Goal: Information Seeking & Learning: Learn about a topic

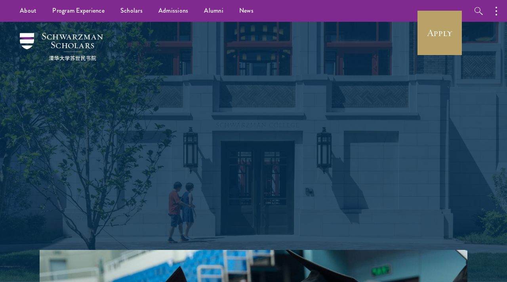
click at [364, 63] on div "Shape the future. Schwarzman Scholars is a prestigious one-year, fully funded m…" at bounding box center [253, 136] width 285 height 228
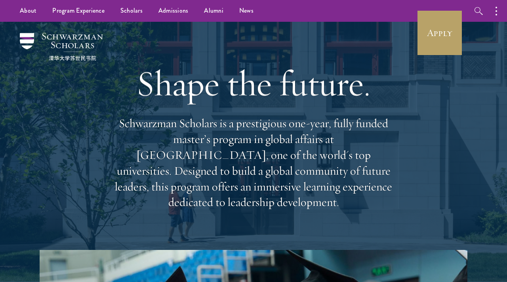
click at [363, 10] on div "About Overview Leadership Donors Program Experience Overview Curriculum Student…" at bounding box center [253, 11] width 507 height 22
click at [342, 55] on div "Shape the future. Schwarzman Scholars is a prestigious one-year, fully funded m…" at bounding box center [253, 136] width 285 height 228
click at [369, 15] on div "About Overview Leadership Donors Program Experience Overview Curriculum Student…" at bounding box center [253, 11] width 507 height 22
click at [295, 40] on div "Shape the future. Schwarzman Scholars is a prestigious one-year, fully funded m…" at bounding box center [253, 136] width 285 height 228
click at [318, 19] on ul "About Overview Leadership Donors Program Experience Overview Curriculum Student…" at bounding box center [172, 11] width 320 height 22
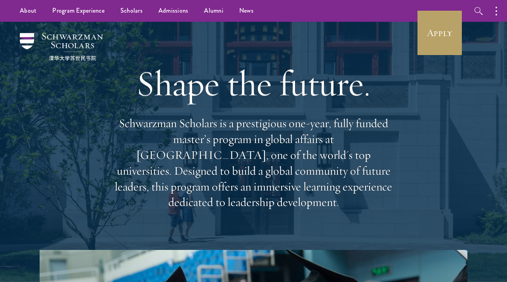
click at [300, 32] on div "Shape the future. Schwarzman Scholars is a prestigious one-year, fully funded m…" at bounding box center [253, 136] width 285 height 228
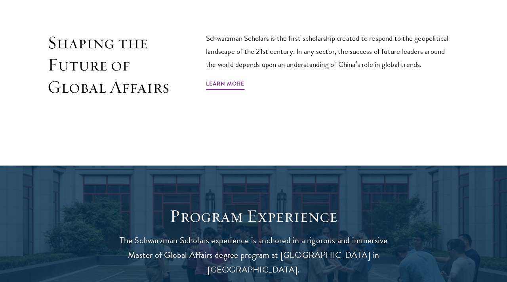
scroll to position [556, 0]
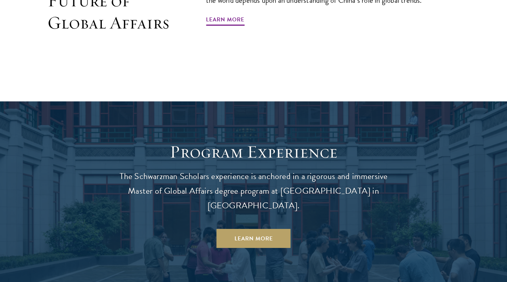
click at [298, 58] on div "Shaping the Future of Global Affairs Schwarzman Scholars is the first scholarsh…" at bounding box center [254, 19] width 428 height 102
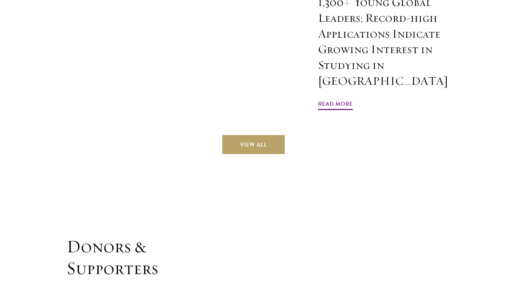
scroll to position [2057, 0]
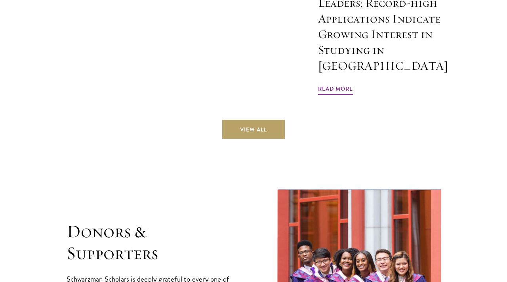
click at [304, 120] on div "View All" at bounding box center [254, 129] width 428 height 19
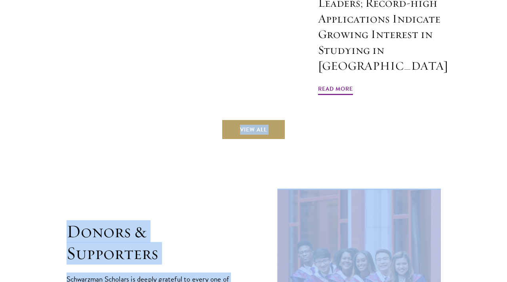
drag, startPoint x: 179, startPoint y: 34, endPoint x: 319, endPoint y: 64, distance: 143.6
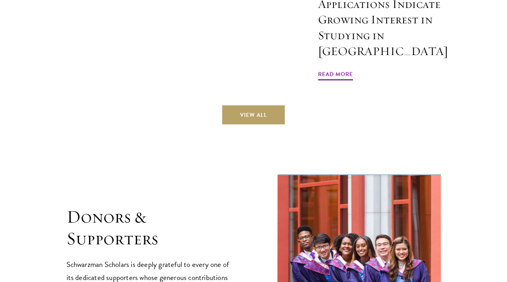
scroll to position [2071, 0]
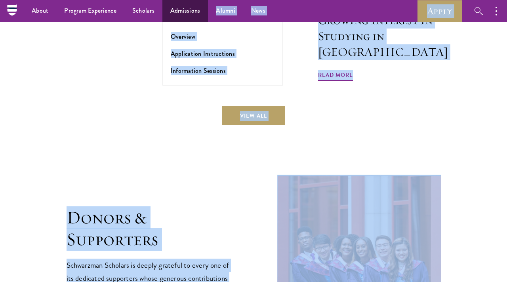
drag, startPoint x: 302, startPoint y: 61, endPoint x: 199, endPoint y: 4, distance: 117.8
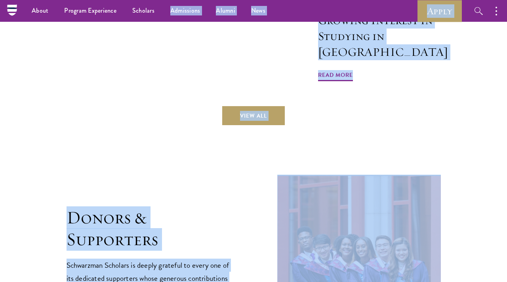
click at [245, 173] on div "Donors & Supporters Schwarzman Scholars is deeply grateful to every one of its …" at bounding box center [254, 283] width 374 height 220
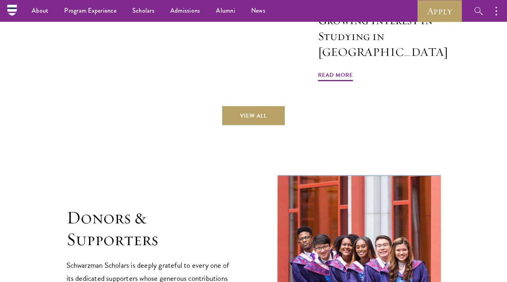
click at [242, 173] on div "Donors & Supporters Schwarzman Scholars is deeply grateful to every one of its …" at bounding box center [254, 283] width 374 height 220
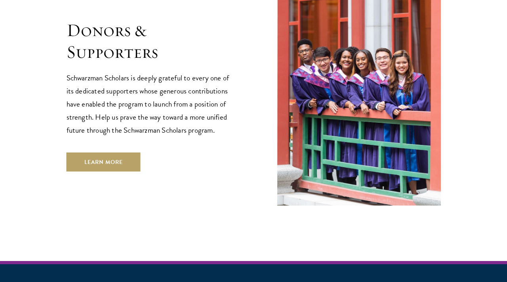
scroll to position [2304, 0]
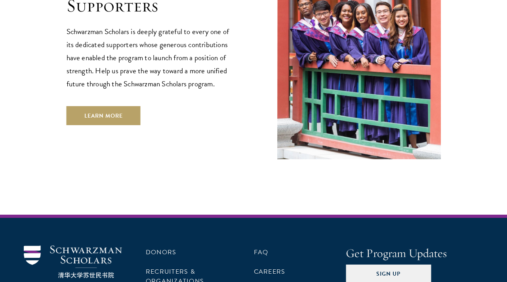
click at [264, 56] on div "Donors & Supporters Schwarzman Scholars is deeply grateful to every one of its …" at bounding box center [254, 49] width 374 height 220
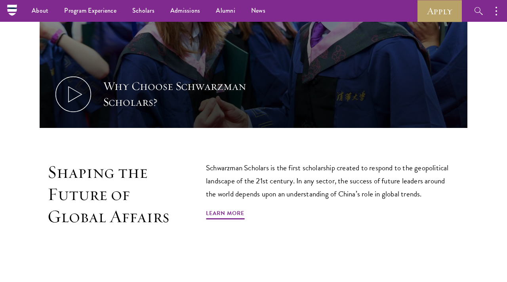
scroll to position [342, 0]
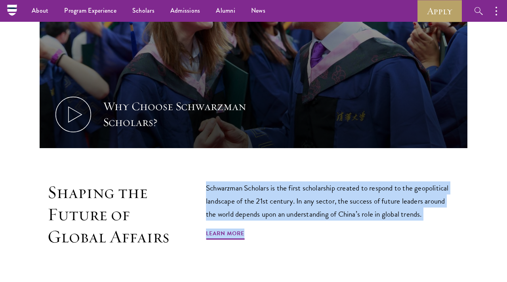
drag, startPoint x: 272, startPoint y: 252, endPoint x: 203, endPoint y: 182, distance: 98.3
click at [203, 182] on div "Shaping the Future of Global Affairs Schwarzman Scholars is the first scholarsh…" at bounding box center [254, 232] width 428 height 102
copy div "Schwarzman Scholars is the first scholarship created to respond to the geopolit…"
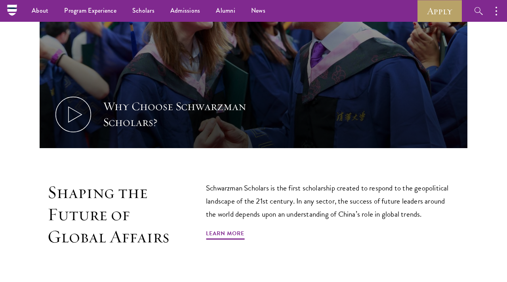
click at [200, 181] on div "Shaping the Future of Global Affairs Schwarzman Scholars is the first scholarsh…" at bounding box center [254, 232] width 428 height 102
click at [227, 164] on section "Why Choose Schwarzman Scholars? Shaping the Future of Global Affairs Schwarzman…" at bounding box center [253, 95] width 507 height 376
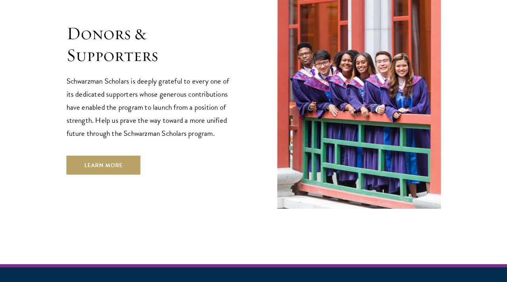
scroll to position [2304, 0]
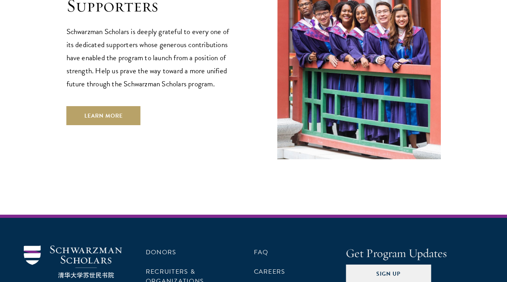
click at [259, 55] on div "Donors & Supporters Schwarzman Scholars is deeply grateful to every one of its …" at bounding box center [254, 49] width 374 height 220
click at [262, 52] on div "Donors & Supporters Schwarzman Scholars is deeply grateful to every one of its …" at bounding box center [254, 49] width 374 height 220
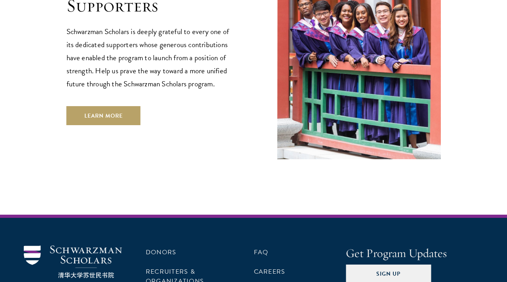
click at [259, 51] on div "Donors & Supporters Schwarzman Scholars is deeply grateful to every one of its …" at bounding box center [254, 49] width 374 height 220
click at [244, 44] on div "Donors & Supporters Schwarzman Scholars is deeply grateful to every one of its …" at bounding box center [254, 49] width 374 height 220
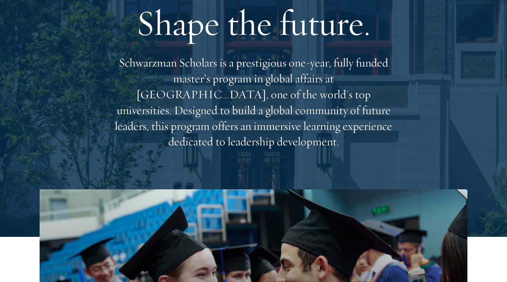
scroll to position [0, 0]
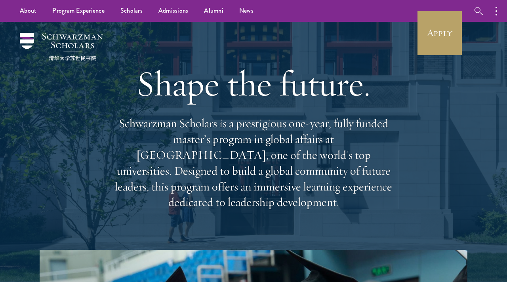
click at [398, 45] on div "Shape the future. Schwarzman Scholars is a prestigious one-year, fully funded m…" at bounding box center [254, 136] width 428 height 228
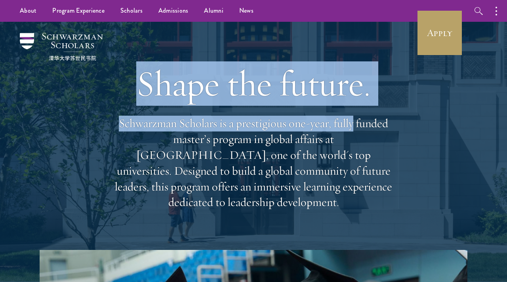
drag, startPoint x: 397, startPoint y: 116, endPoint x: 396, endPoint y: 48, distance: 67.3
click at [396, 48] on div "Shape the future. Schwarzman Scholars is a prestigious one-year, fully funded m…" at bounding box center [254, 136] width 428 height 228
copy div "Shape the future. Schwarzman Scholars is a prestigious one-year, fully"
click at [397, 60] on div "Shape the future. Schwarzman Scholars is a prestigious one-year, fully funded m…" at bounding box center [254, 136] width 428 height 228
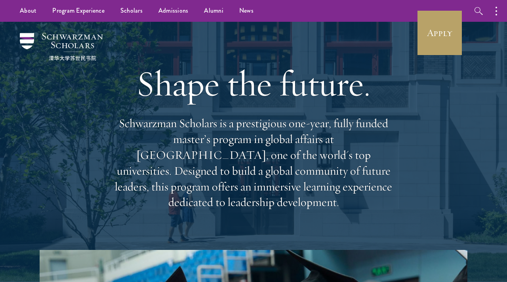
click at [397, 23] on div "Shape the future. Schwarzman Scholars is a prestigious one-year, fully funded m…" at bounding box center [254, 136] width 428 height 228
click at [397, 13] on div "About Overview Leadership Donors Program Experience Overview Curriculum Student…" at bounding box center [253, 11] width 507 height 22
click at [397, 29] on div "Shape the future. Schwarzman Scholars is a prestigious one-year, fully funded m…" at bounding box center [254, 136] width 428 height 228
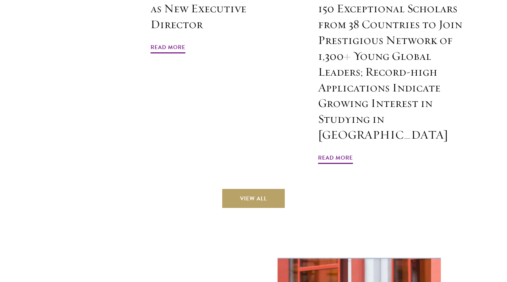
scroll to position [2304, 0]
